Goal: Task Accomplishment & Management: Manage account settings

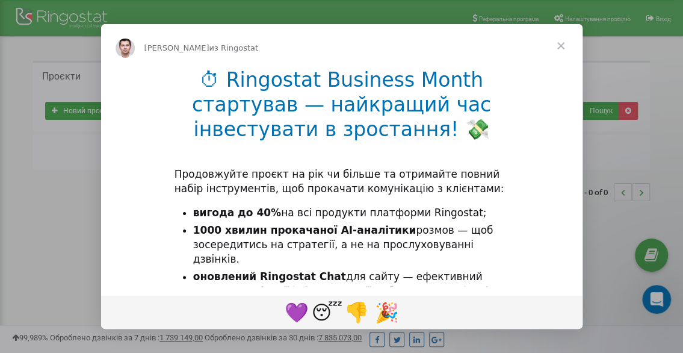
click at [561, 45] on span "Закрыть" at bounding box center [561, 45] width 43 height 43
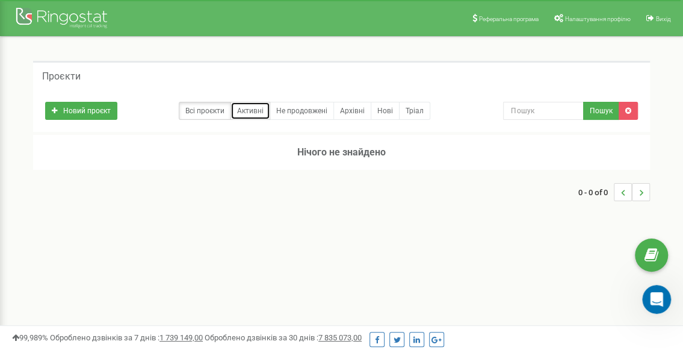
click at [246, 110] on link "Активні" at bounding box center [251, 111] width 40 height 18
click at [294, 110] on link "Не продовжені" at bounding box center [302, 111] width 64 height 18
click at [416, 119] on link "Тріал" at bounding box center [414, 111] width 31 height 18
click at [27, 20] on div at bounding box center [63, 19] width 96 height 29
